Goal: Task Accomplishment & Management: Use online tool/utility

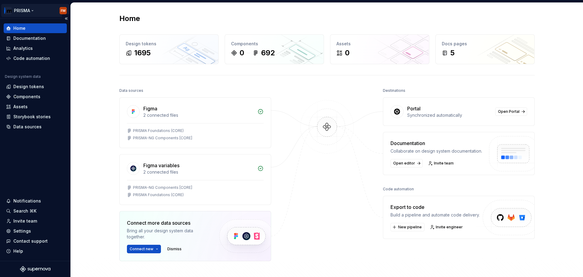
click at [33, 13] on html "PRISMA FM Home Documentation Analytics Code automation Design system data Desig…" at bounding box center [291, 138] width 583 height 277
click at [259, 89] on html "PRISMA FM Home Documentation Analytics Code automation Design system data Desig…" at bounding box center [291, 138] width 583 height 277
click at [260, 60] on div "Components 0 692" at bounding box center [274, 49] width 99 height 29
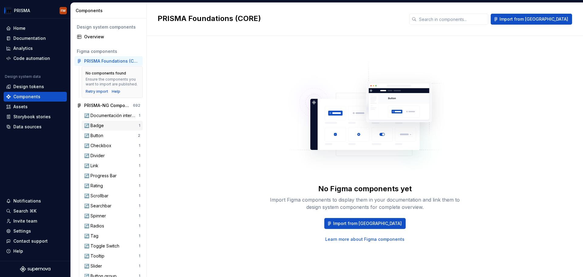
click at [104, 127] on div "↪️ Badge" at bounding box center [95, 125] width 22 height 6
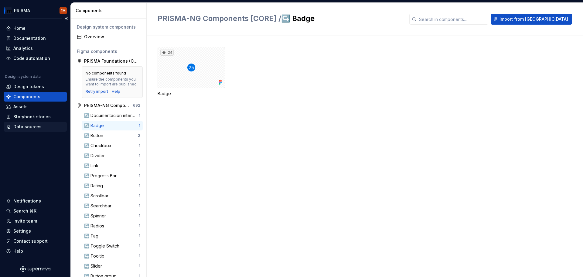
click at [26, 127] on div "Data sources" at bounding box center [27, 127] width 28 height 6
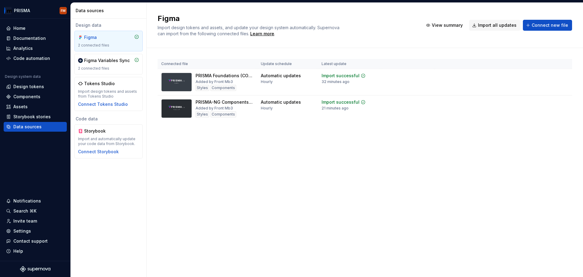
click at [236, 149] on div "Figma Import design tokens and assets, and update your design system automatica…" at bounding box center [365, 140] width 436 height 274
click at [113, 68] on div "2 connected files" at bounding box center [108, 68] width 61 height 5
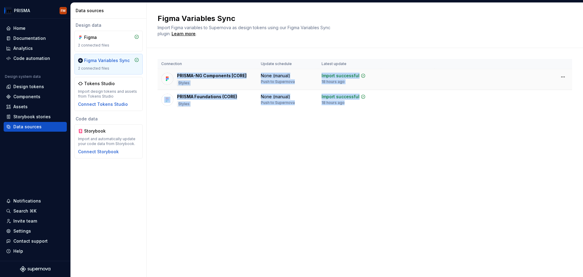
drag, startPoint x: 384, startPoint y: 106, endPoint x: 175, endPoint y: 79, distance: 210.1
click at [175, 79] on tbody "PRISMA-NG Components [CORE] Styles None (manual) Push to Supernova Import succe…" at bounding box center [365, 90] width 414 height 42
click at [175, 79] on div "PRISMA-NG Components [CORE] Styles" at bounding box center [207, 79] width 92 height 13
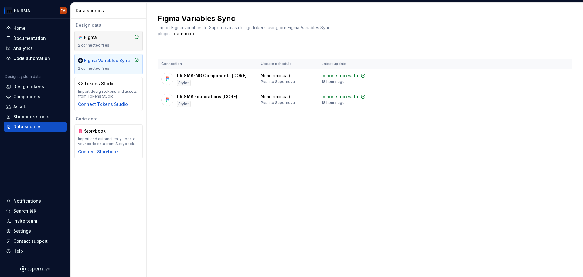
click at [95, 43] on div "2 connected files" at bounding box center [108, 45] width 61 height 5
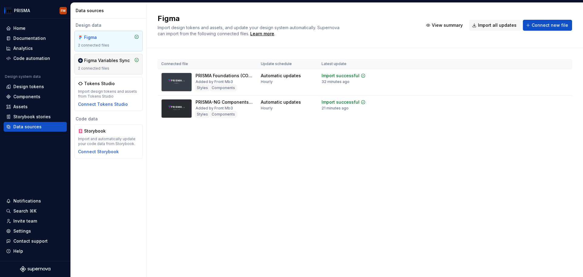
click at [95, 69] on div "2 connected files" at bounding box center [108, 68] width 61 height 5
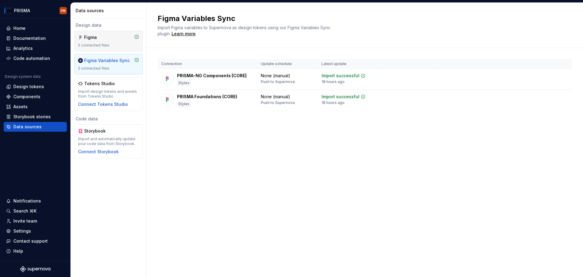
click at [106, 39] on div "Figma" at bounding box center [98, 37] width 29 height 6
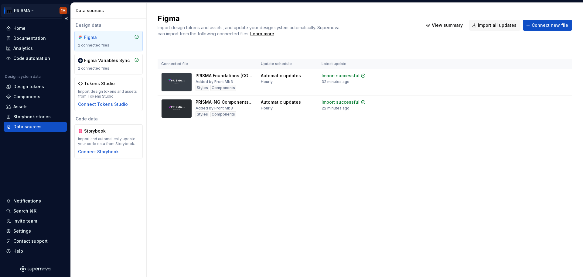
click at [37, 6] on html "PRISMA FM Home Documentation Analytics Code automation Design system data Desig…" at bounding box center [291, 138] width 583 height 277
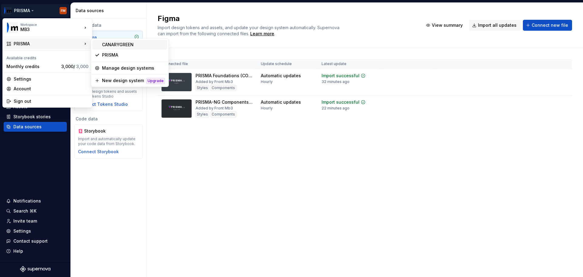
click at [123, 41] on div "CANARYGREEN" at bounding box center [129, 45] width 75 height 10
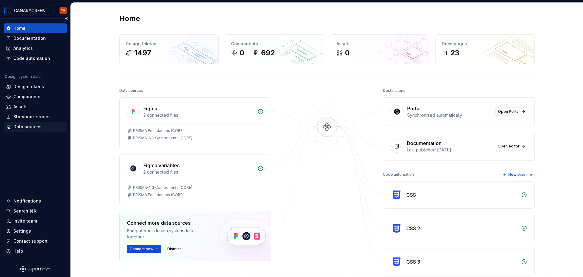
click at [23, 123] on div "Data sources" at bounding box center [35, 127] width 63 height 10
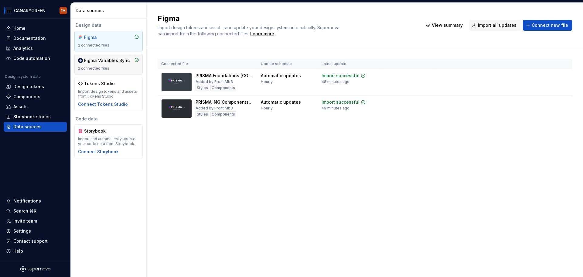
click at [107, 65] on div "Figma Variables Sync 2 connected files" at bounding box center [108, 63] width 61 height 13
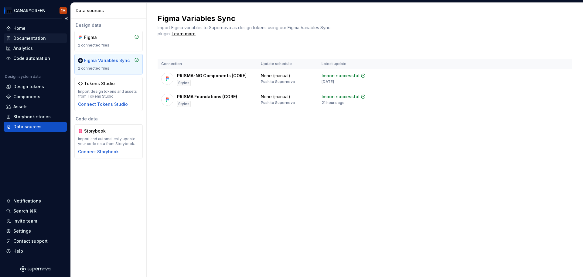
click at [33, 41] on div "Documentation" at bounding box center [29, 38] width 32 height 6
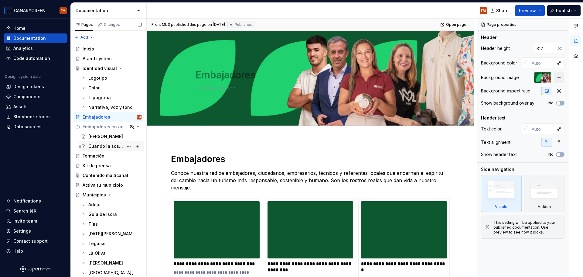
click at [97, 147] on div "Cuando la sostenibilidad es una herencia familiar" at bounding box center [105, 146] width 35 height 6
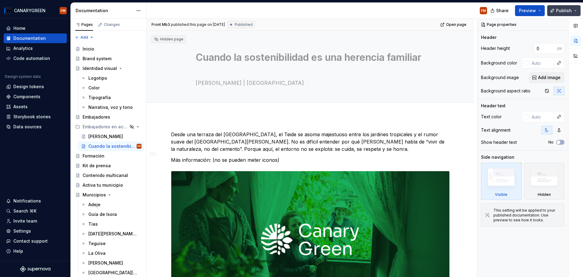
click at [573, 8] on button "Publish" at bounding box center [563, 10] width 33 height 11
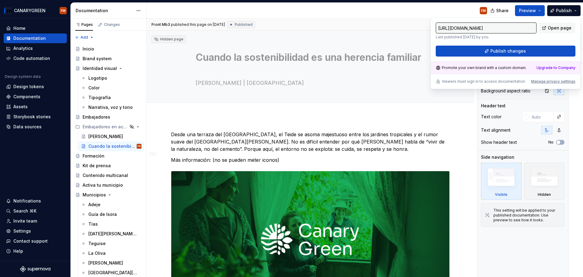
click at [488, 31] on input "https://canarygreen.supernova-docs.io/latest/embajadores-en-accion/cuando-la-so…" at bounding box center [486, 27] width 101 height 11
click at [559, 27] on span "Open page" at bounding box center [560, 28] width 24 height 6
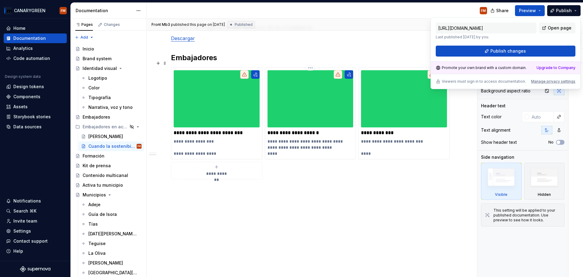
scroll to position [467, 0]
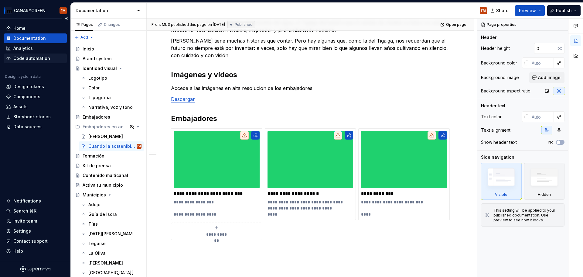
click at [32, 60] on div "Code automation" at bounding box center [31, 58] width 37 height 6
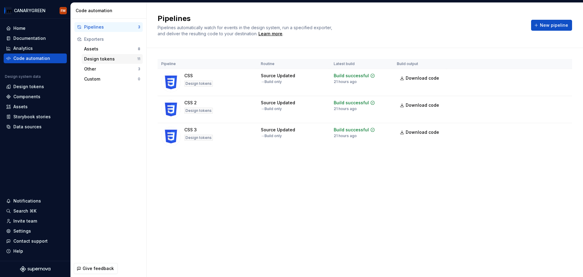
click at [94, 60] on div "Design tokens" at bounding box center [110, 59] width 53 height 6
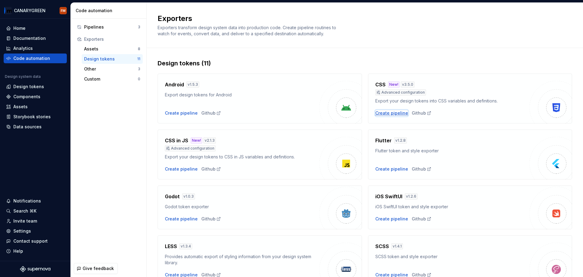
click at [400, 113] on div "Create pipeline" at bounding box center [391, 113] width 33 height 6
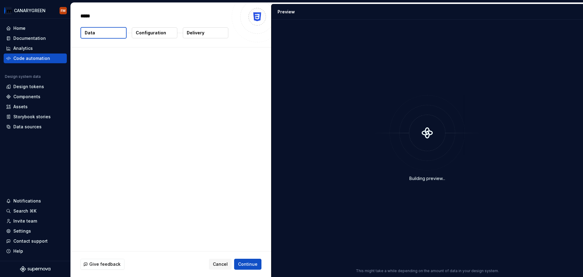
type textarea "*"
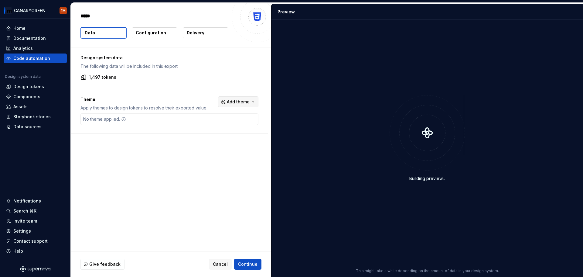
click at [244, 102] on span "Add theme" at bounding box center [238, 102] width 23 height 6
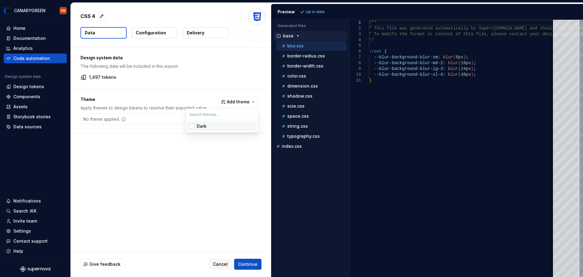
click at [163, 106] on html "CANARYGREEN FM Home Documentation Analytics Code automation Design system data …" at bounding box center [291, 138] width 583 height 277
click at [138, 31] on p "Configuration" at bounding box center [151, 33] width 30 height 6
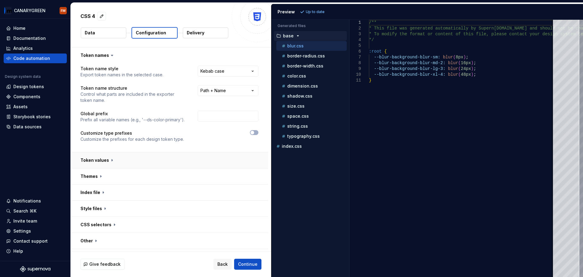
click at [107, 162] on button "button" at bounding box center [169, 160] width 197 height 16
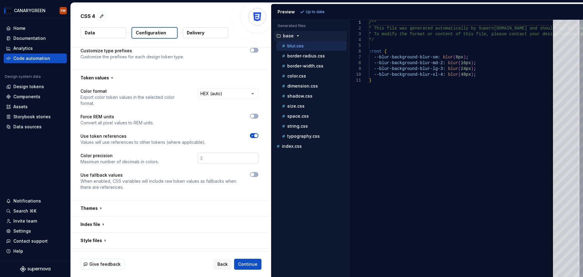
scroll to position [91, 0]
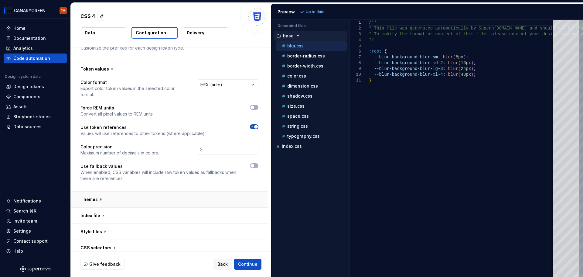
click at [114, 202] on button "button" at bounding box center [169, 199] width 197 height 16
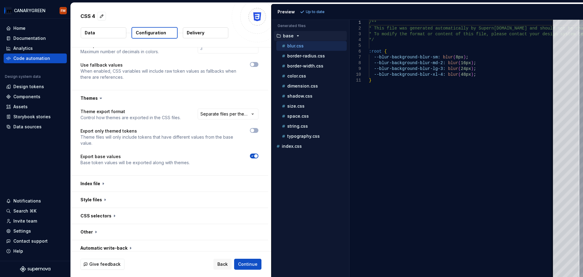
scroll to position [197, 0]
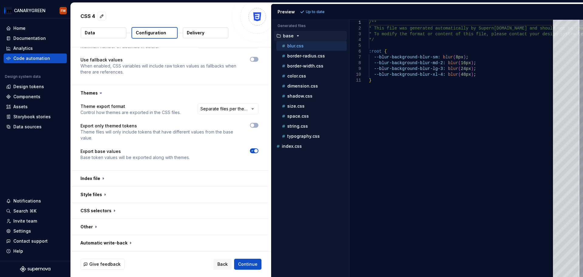
click at [254, 151] on span "button" at bounding box center [256, 151] width 4 height 4
click at [254, 125] on span "button" at bounding box center [252, 125] width 4 height 4
click at [256, 155] on div at bounding box center [230, 154] width 58 height 12
click at [256, 149] on button "button" at bounding box center [254, 150] width 9 height 5
click at [314, 8] on div "Refresh preview" at bounding box center [318, 12] width 41 height 9
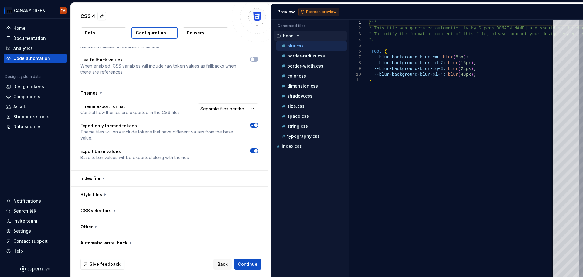
click at [315, 9] on span "Refresh preview" at bounding box center [321, 11] width 30 height 5
click at [98, 196] on button "button" at bounding box center [169, 194] width 197 height 16
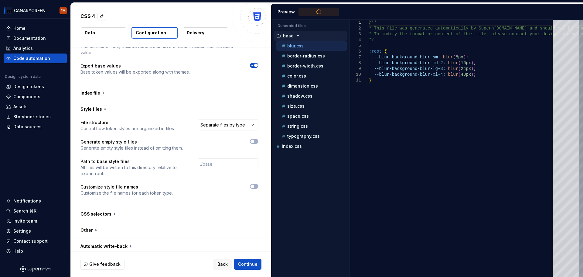
scroll to position [286, 0]
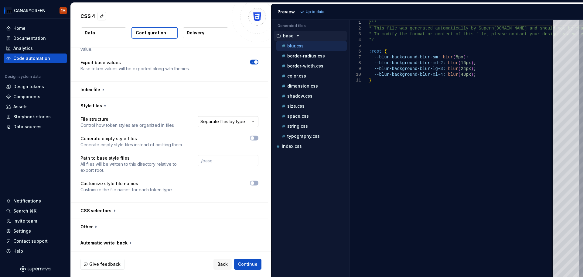
click at [226, 118] on html "**********" at bounding box center [291, 138] width 583 height 277
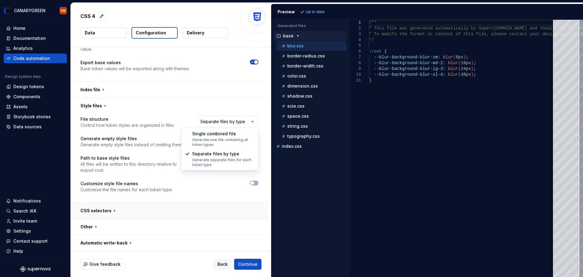
click at [91, 211] on html "**********" at bounding box center [291, 138] width 583 height 277
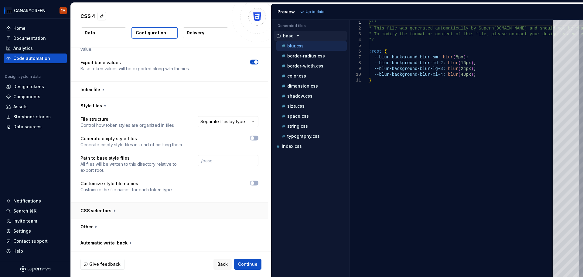
click at [91, 211] on button "button" at bounding box center [169, 211] width 197 height 16
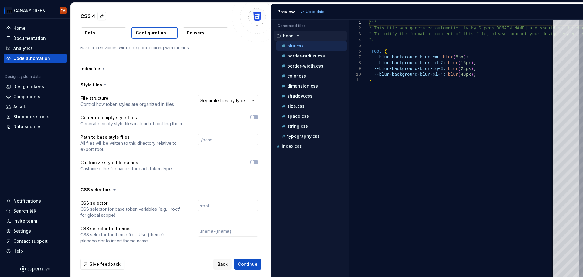
scroll to position [342, 0]
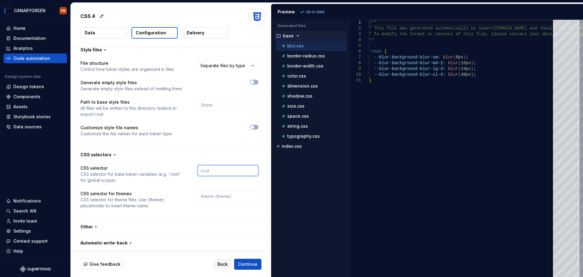
click at [214, 167] on input "text" at bounding box center [228, 170] width 61 height 11
click at [202, 195] on input "text" at bounding box center [228, 195] width 61 height 11
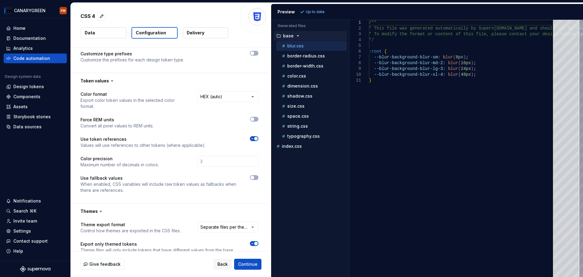
scroll to position [8, 0]
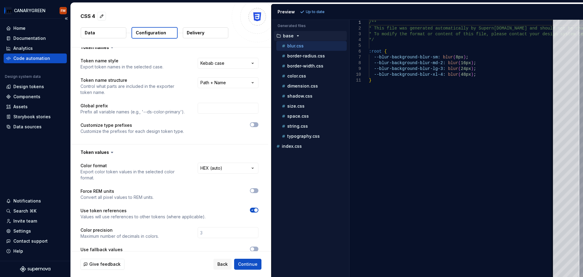
click at [34, 183] on div "Home Documentation Analytics Code automation Design system data Design tokens C…" at bounding box center [35, 140] width 70 height 242
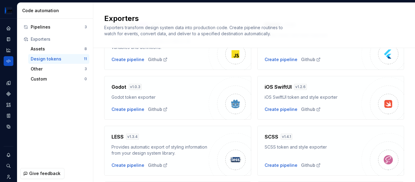
scroll to position [121, 0]
